Goal: Book appointment/travel/reservation

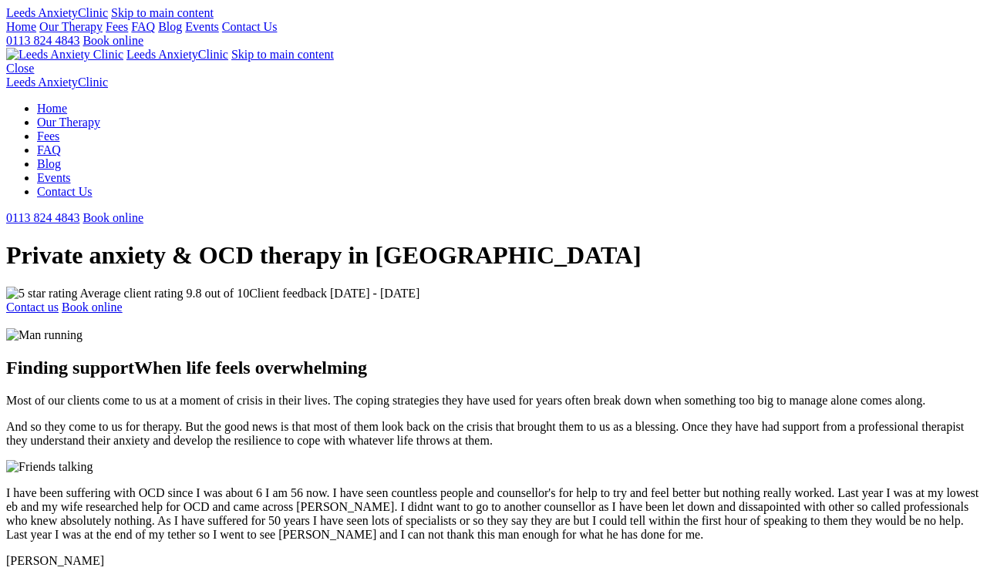
click at [143, 44] on link "Book online" at bounding box center [113, 40] width 61 height 13
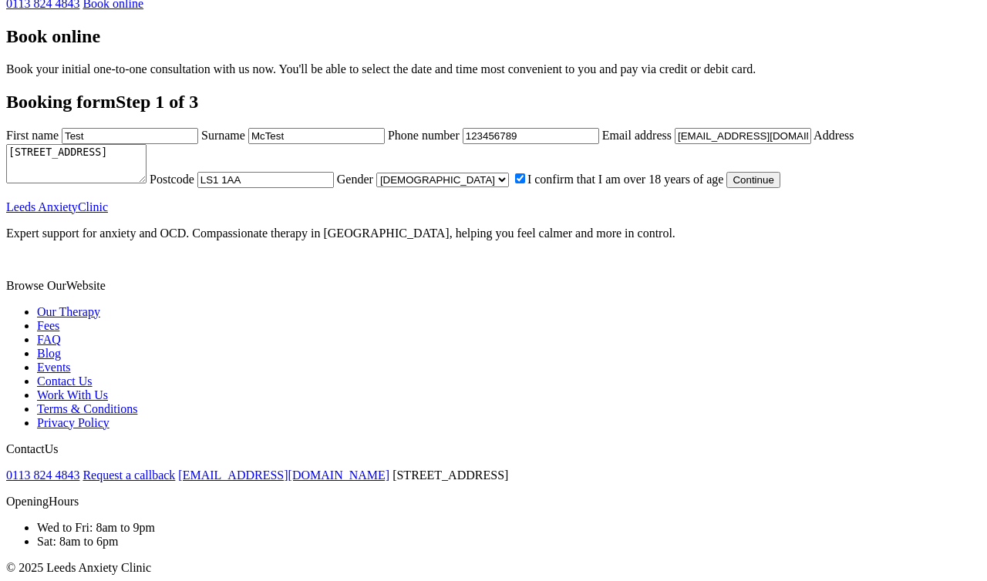
scroll to position [641, 0]
click at [726, 188] on button "Continue" at bounding box center [752, 180] width 53 height 16
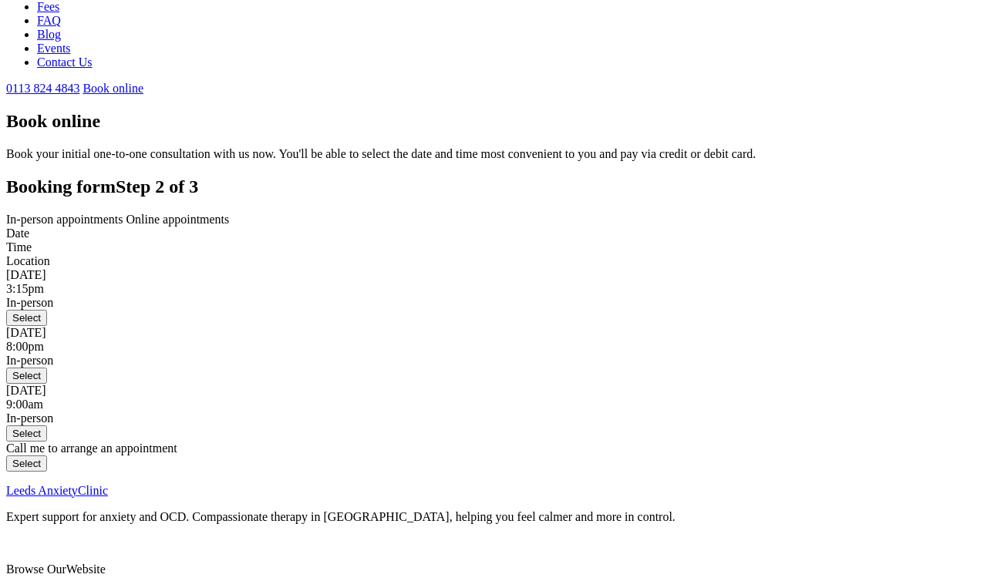
scroll to position [113, 0]
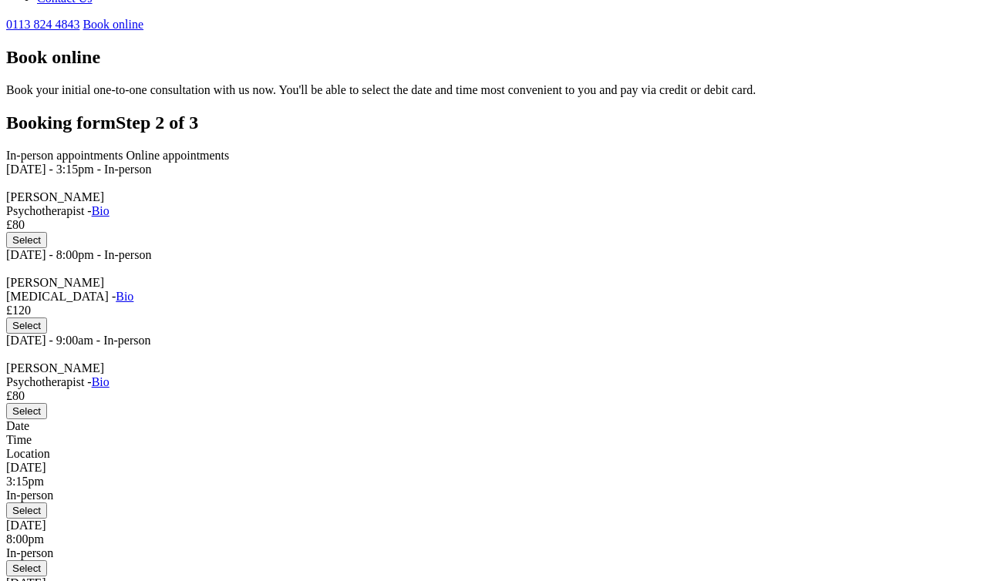
scroll to position [193, 0]
click at [230, 150] on span "Online appointments" at bounding box center [177, 156] width 103 height 13
click at [123, 150] on span "In-person appointments" at bounding box center [64, 156] width 117 height 13
click at [230, 150] on span "Online appointments" at bounding box center [177, 156] width 103 height 13
click at [123, 150] on span "In-person appointments" at bounding box center [64, 156] width 117 height 13
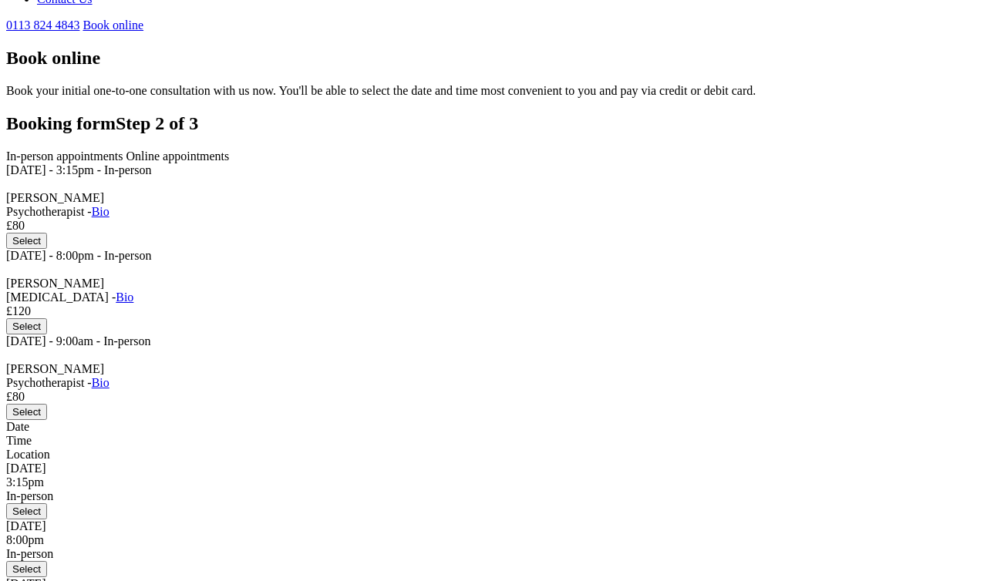
click at [230, 150] on span "Online appointments" at bounding box center [177, 156] width 103 height 13
click at [123, 157] on span "In-person appointments" at bounding box center [64, 156] width 117 height 13
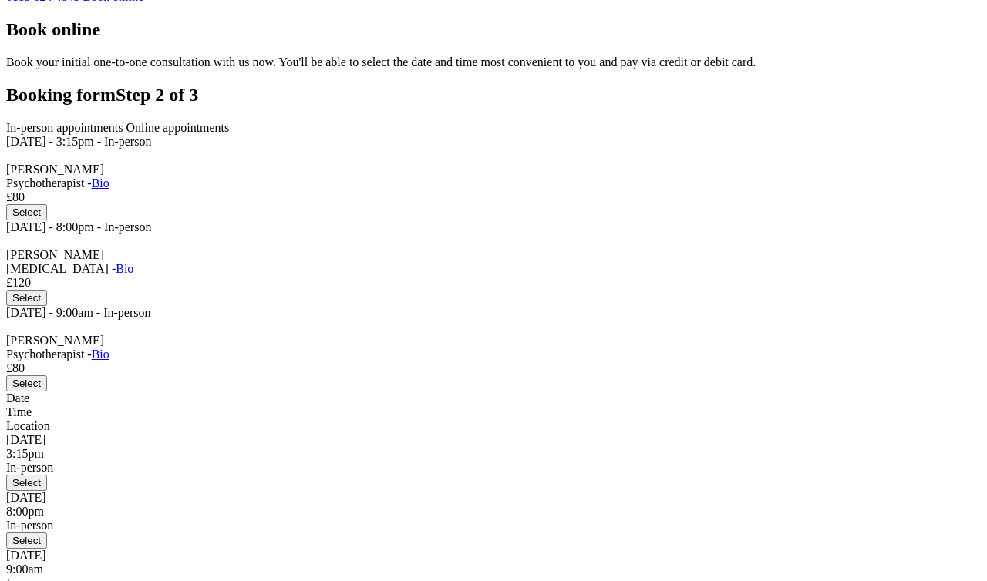
scroll to position [226, 0]
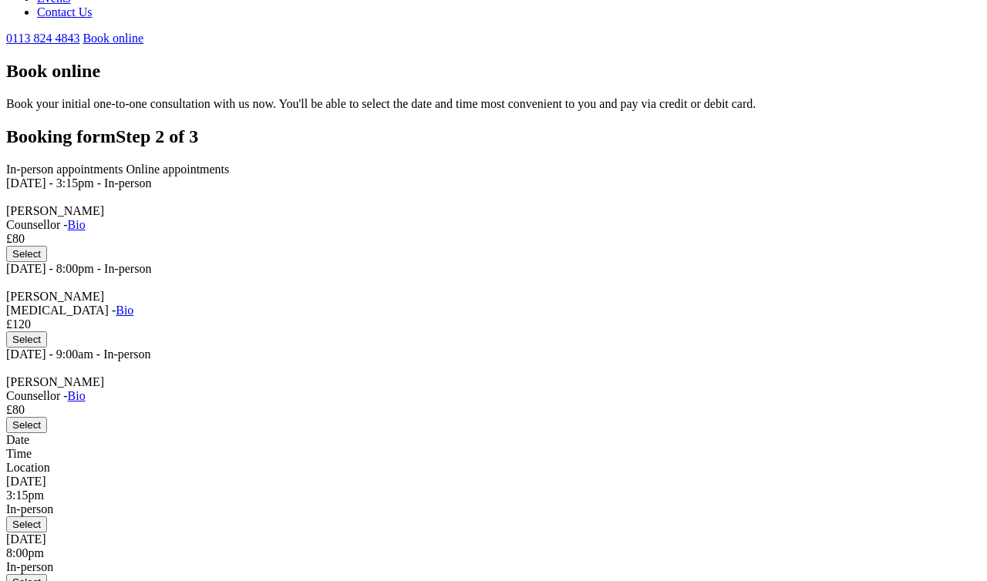
scroll to position [177, 0]
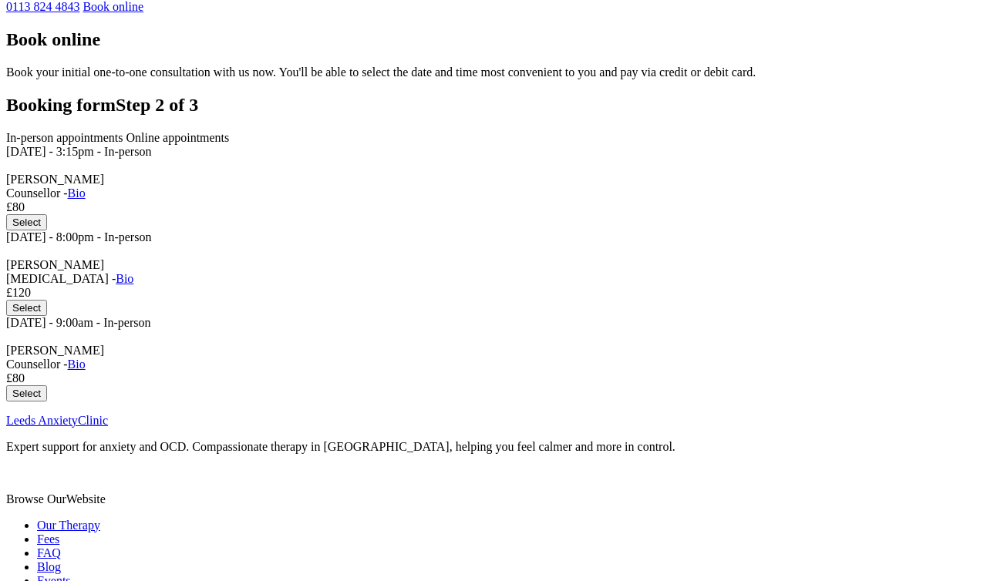
scroll to position [186, 0]
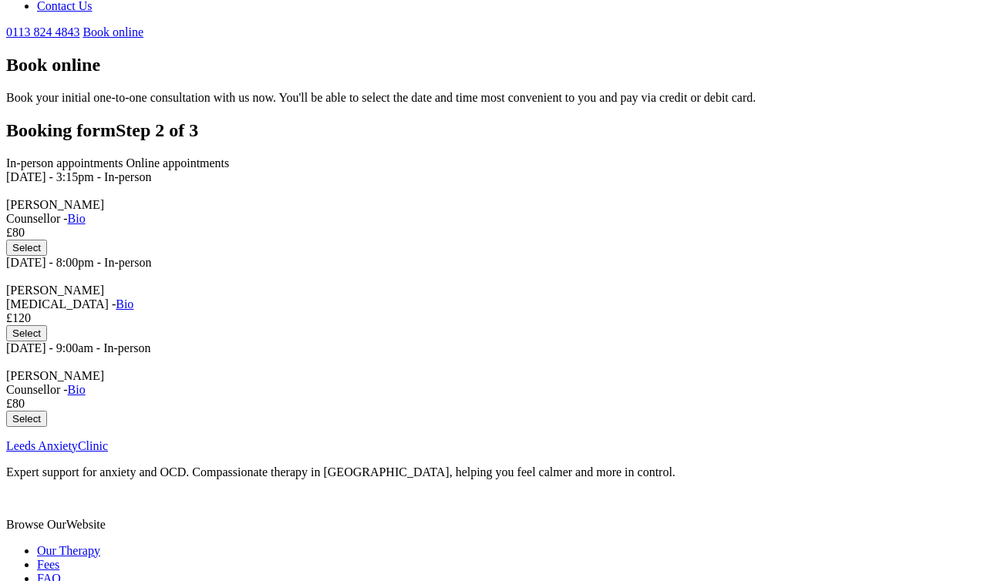
click at [230, 157] on span "Online appointments" at bounding box center [177, 163] width 103 height 13
click at [123, 157] on span "In-person appointments" at bounding box center [64, 163] width 117 height 13
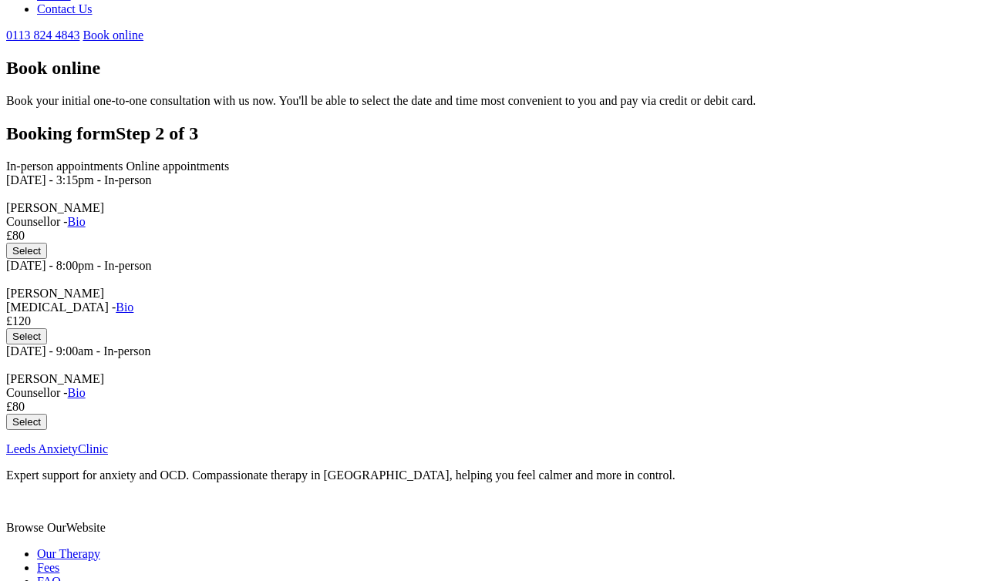
scroll to position [199, 0]
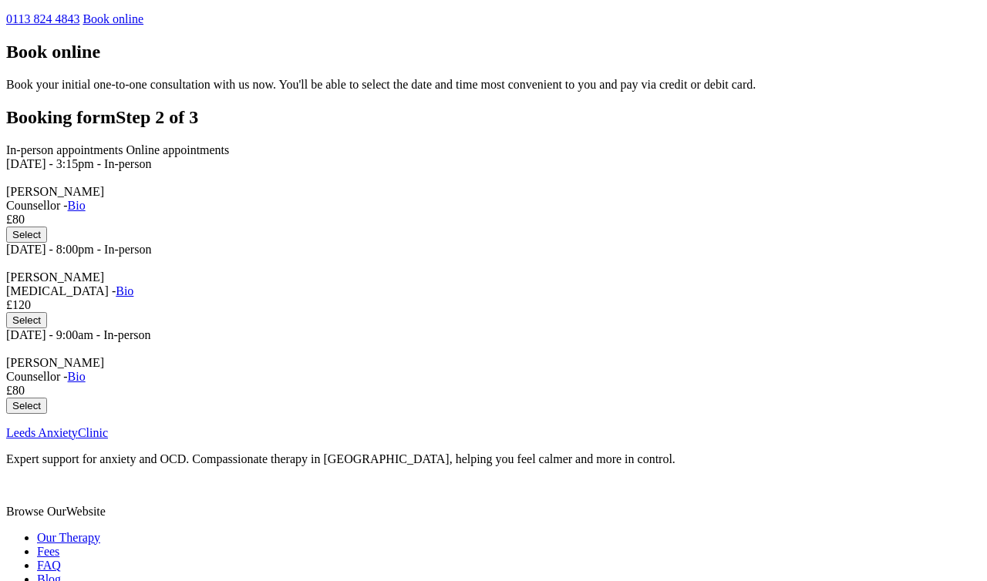
click at [230, 143] on span "Online appointments" at bounding box center [177, 149] width 103 height 13
click at [123, 143] on span "In-person appointments" at bounding box center [64, 149] width 117 height 13
click at [230, 143] on span "Online appointments" at bounding box center [177, 149] width 103 height 13
click at [123, 147] on span "In-person appointments" at bounding box center [64, 149] width 117 height 13
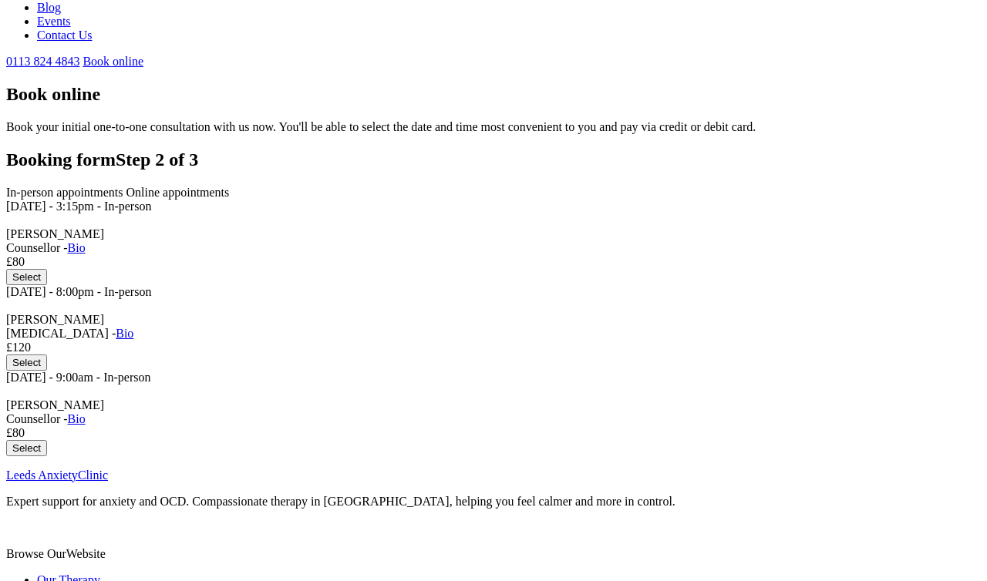
scroll to position [164, 0]
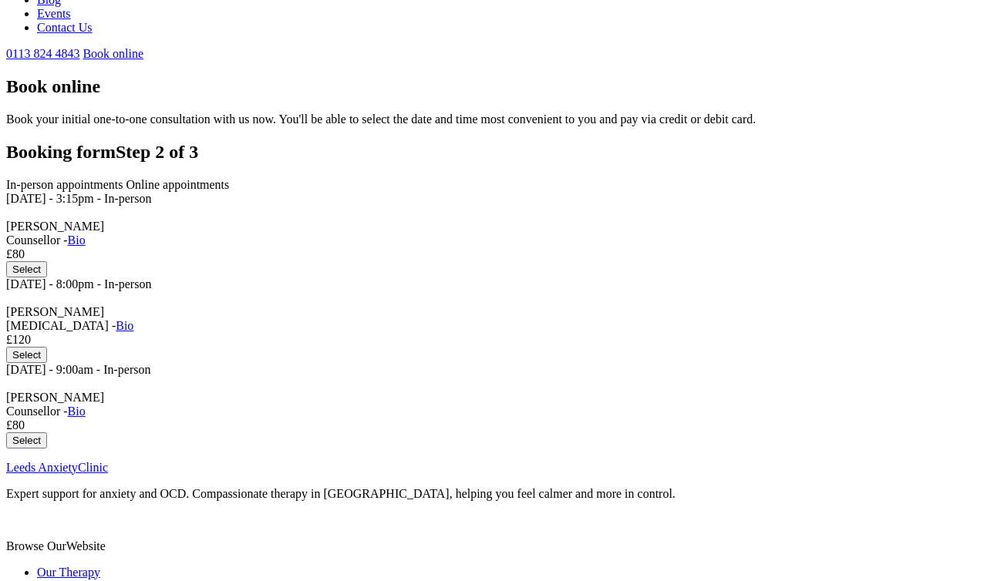
click at [230, 178] on span "Online appointments" at bounding box center [177, 184] width 103 height 13
click at [123, 182] on span "In-person appointments" at bounding box center [64, 184] width 117 height 13
click at [854, 133] on main "Book online Book your initial one-to-one consultation with us now. You'll be ab…" at bounding box center [493, 262] width 975 height 372
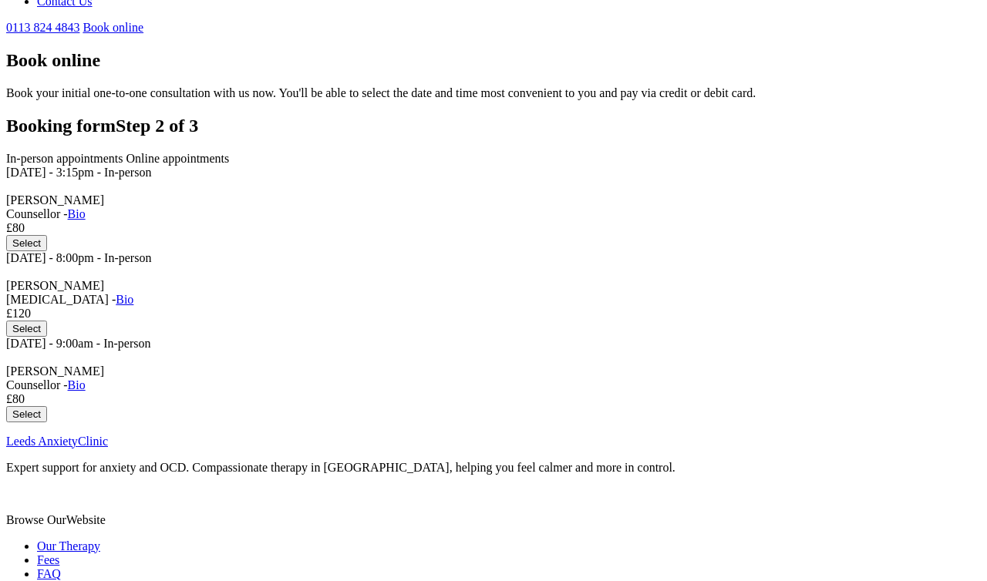
scroll to position [193, 0]
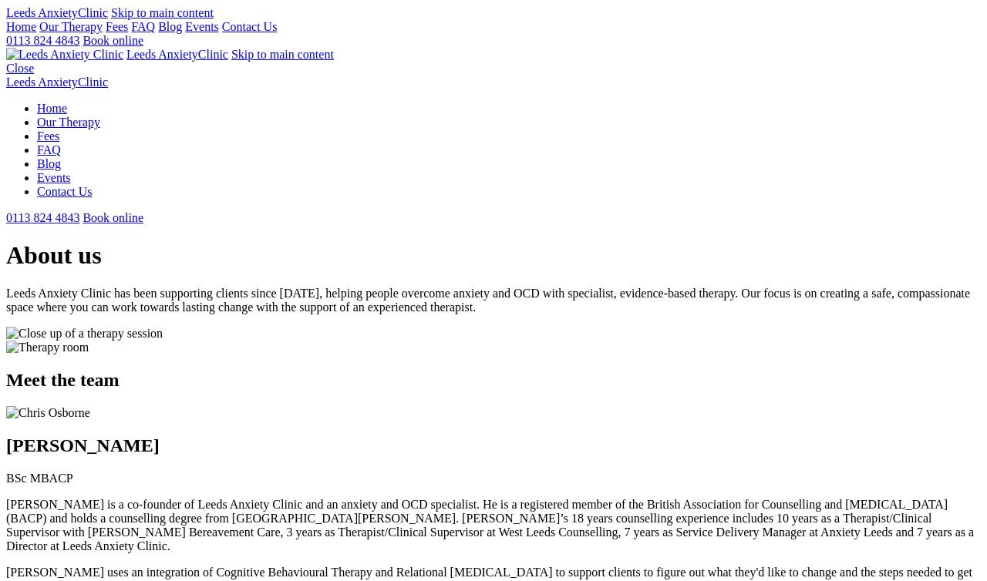
click at [103, 33] on link "Our Therapy" at bounding box center [70, 26] width 63 height 13
click at [103, 29] on link "Our Therapy" at bounding box center [70, 26] width 63 height 13
click at [103, 33] on link "Our Therapy" at bounding box center [70, 26] width 63 height 13
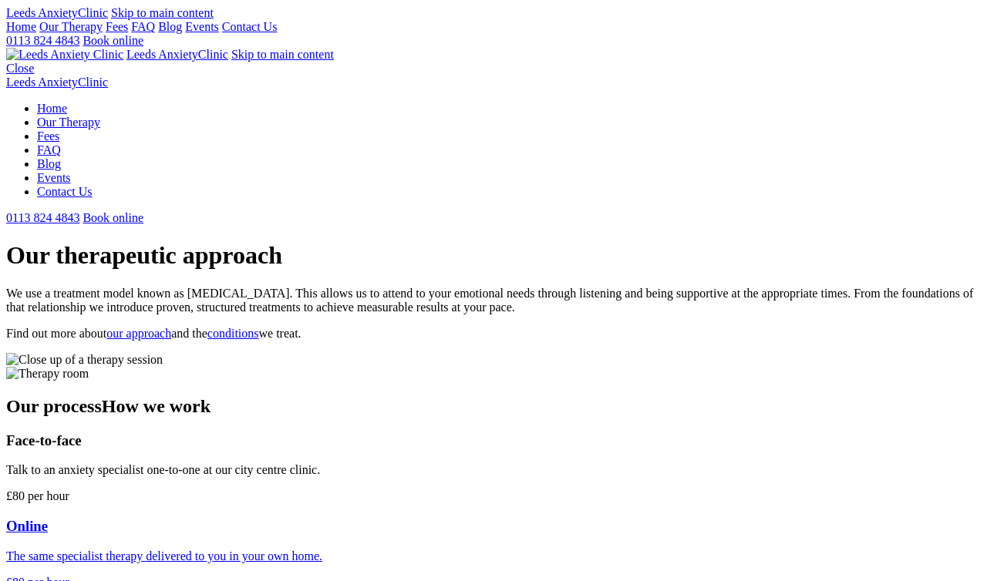
click at [219, 33] on link "Events" at bounding box center [202, 26] width 34 height 13
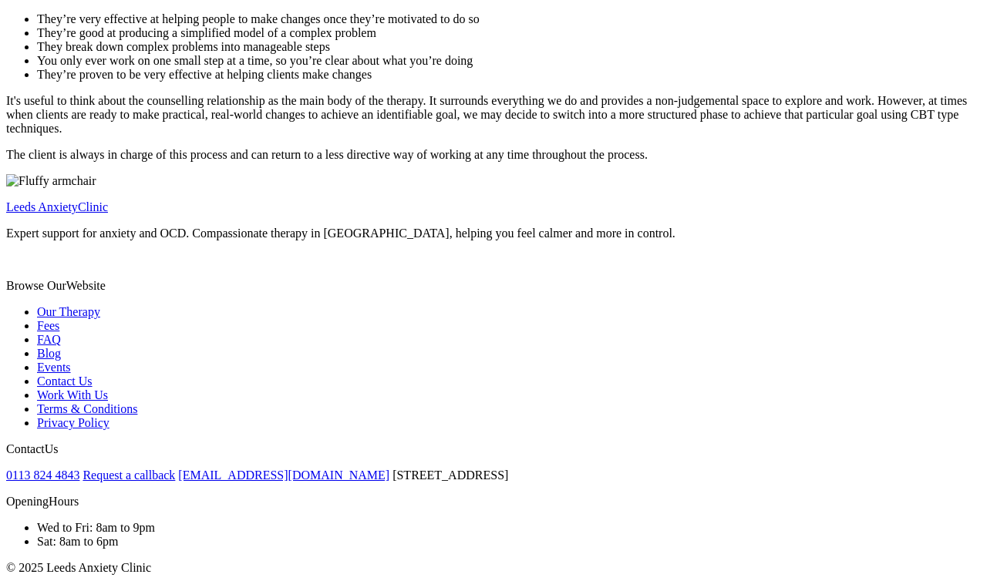
scroll to position [1490, 0]
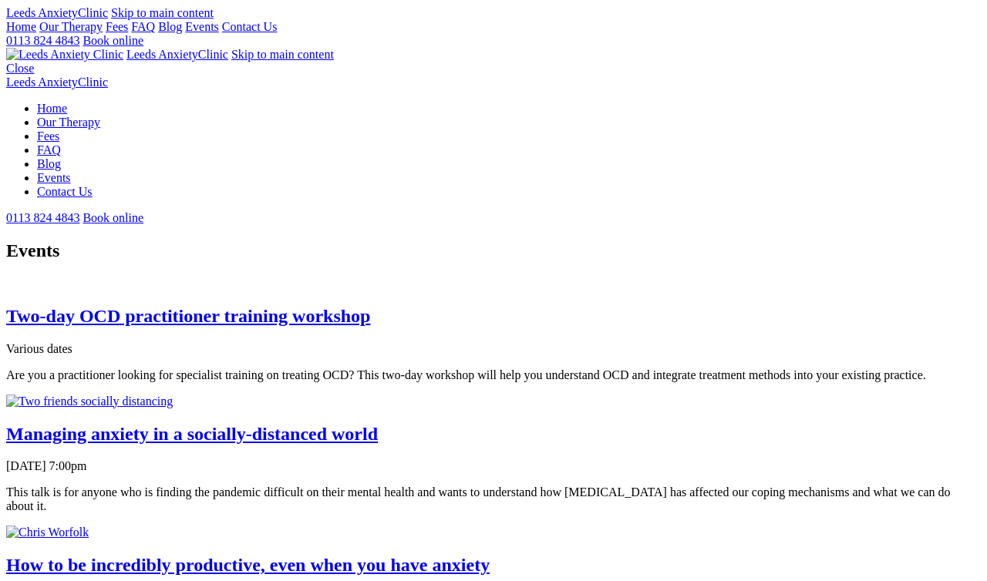
click at [6, 288] on img at bounding box center [6, 288] width 0 height 0
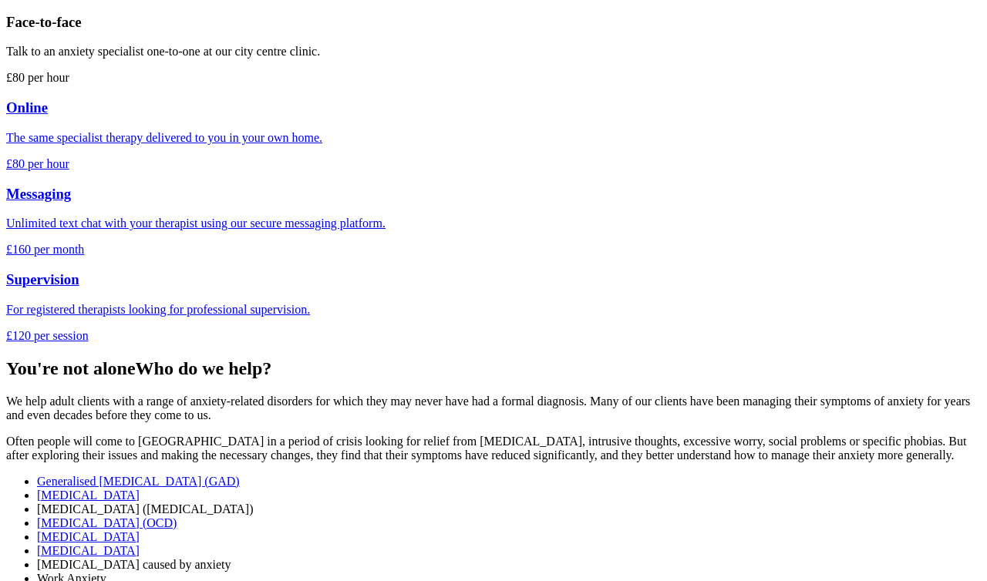
scroll to position [413, 0]
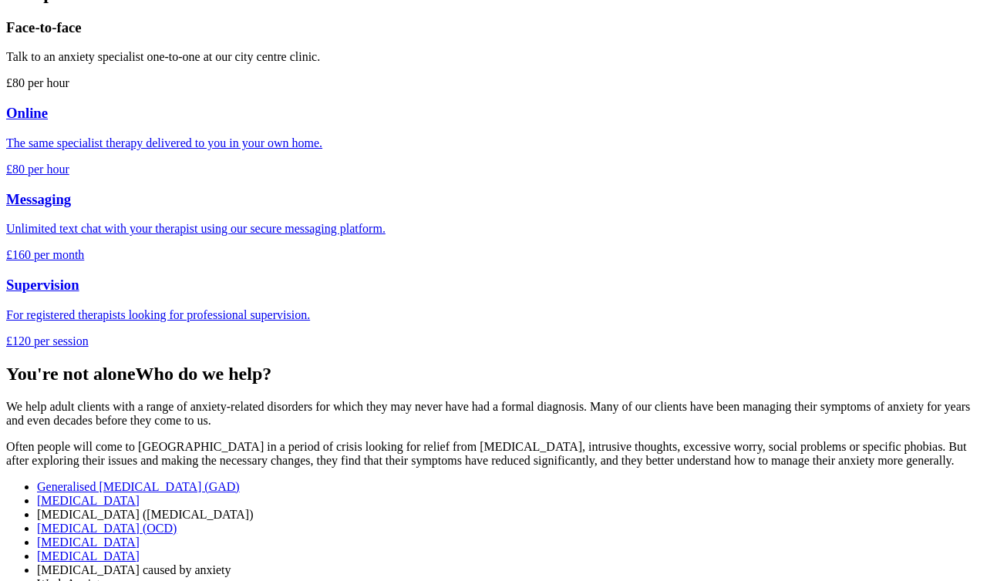
click at [380, 105] on div at bounding box center [493, 105] width 975 height 0
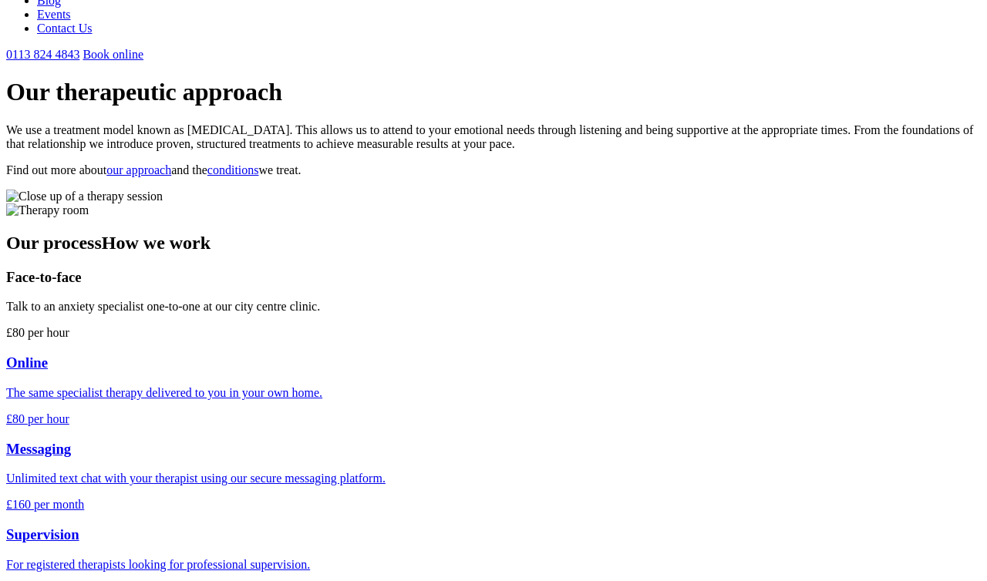
scroll to position [167, 0]
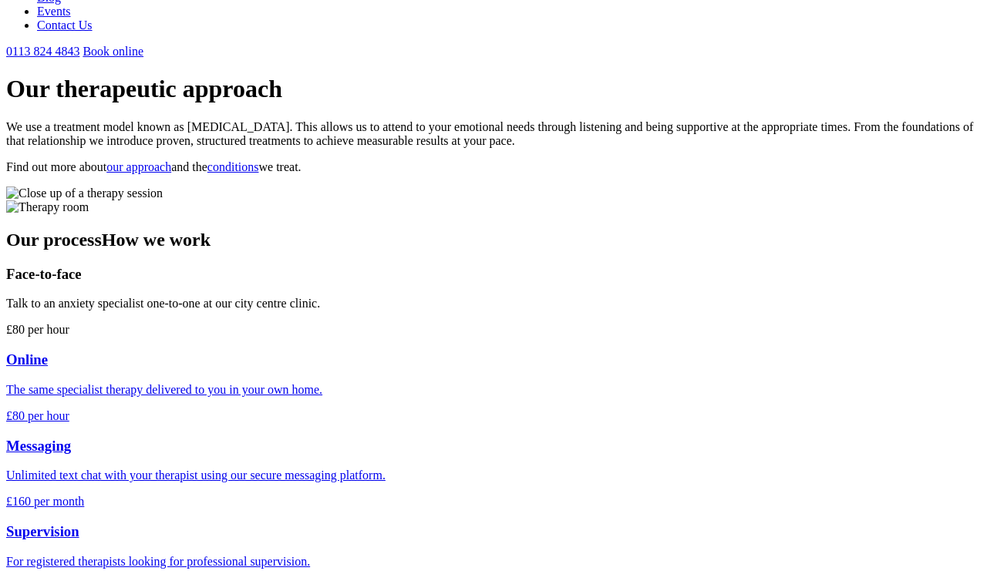
click at [585, 438] on div "Messaging Unlimited text chat with your therapist using our secure messaging pl…" at bounding box center [493, 460] width 975 height 45
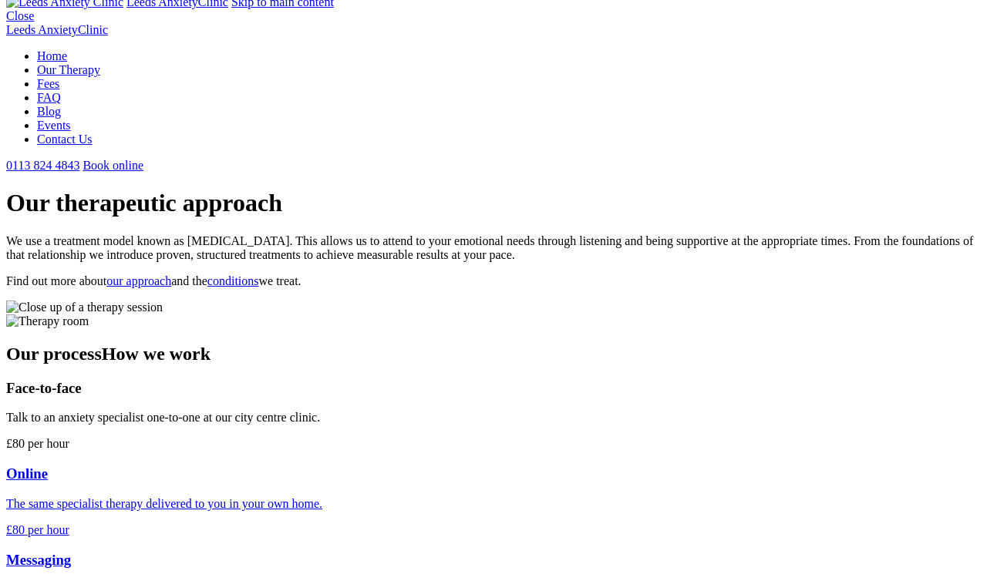
scroll to position [0, 0]
